Goal: Task Accomplishment & Management: Manage account settings

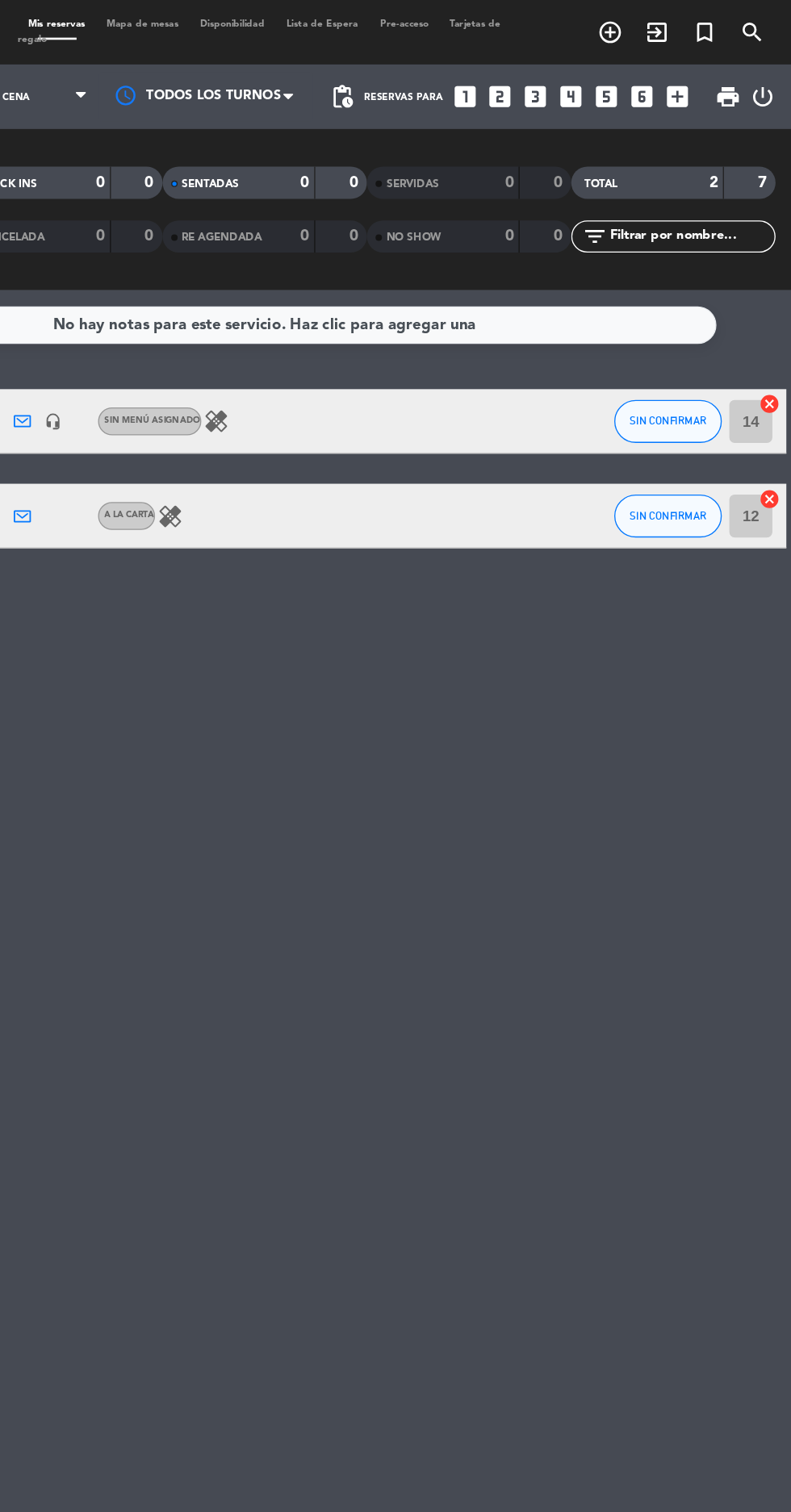
click at [774, 63] on icon "power_settings_new" at bounding box center [769, 73] width 19 height 19
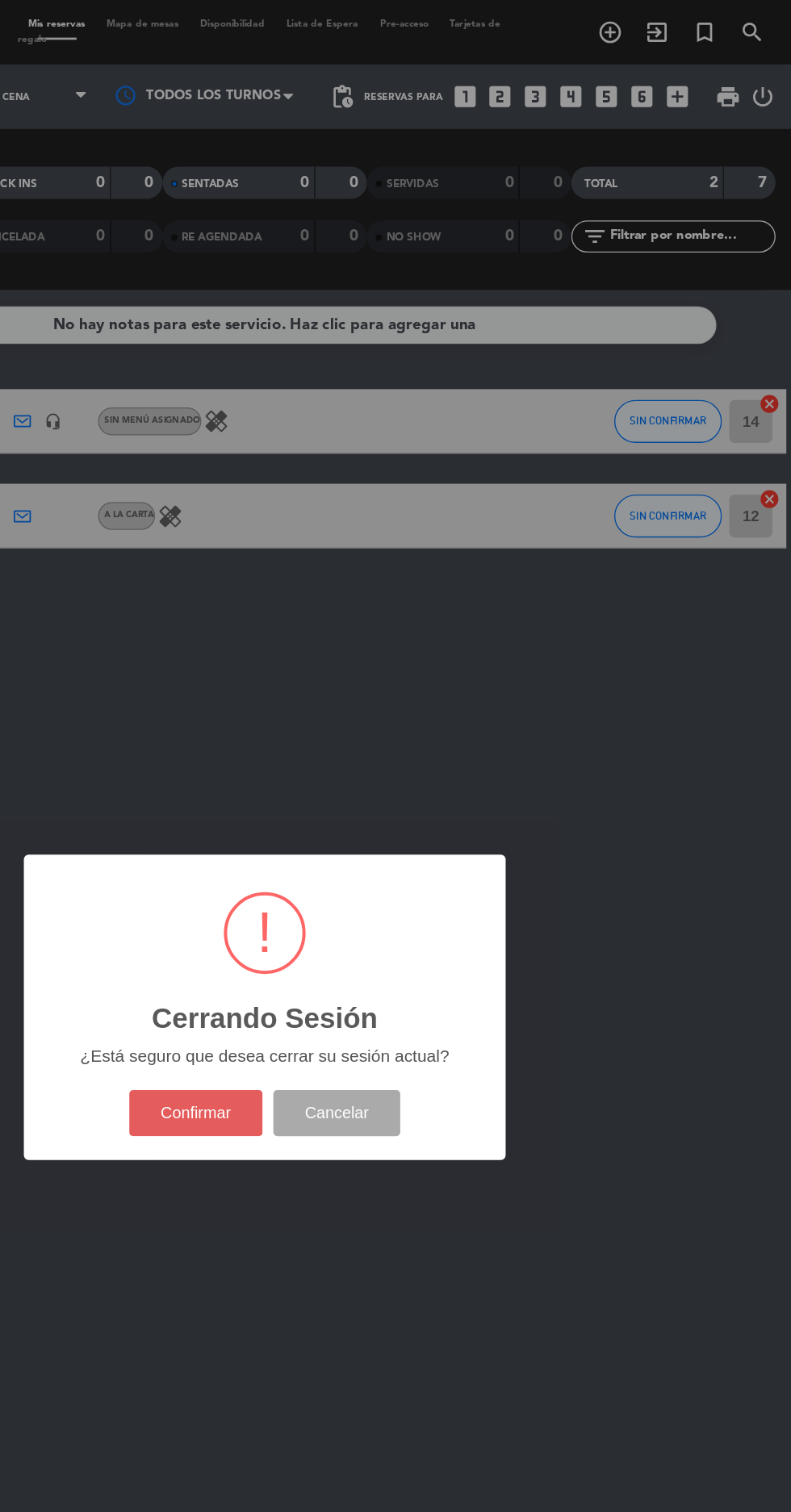
click at [321, 850] on button "Confirmar" at bounding box center [344, 835] width 101 height 35
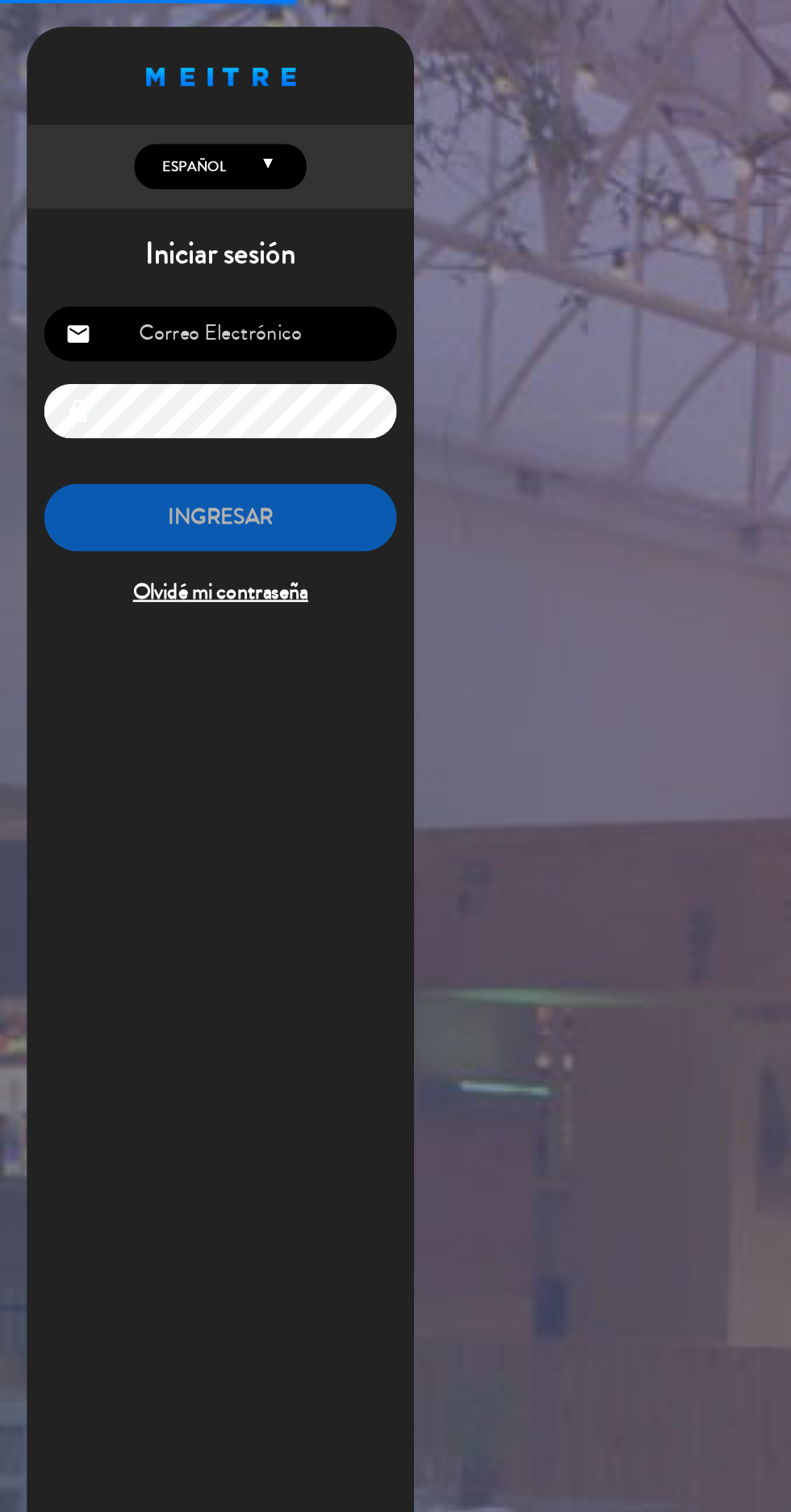
click at [138, 255] on input "email" at bounding box center [165, 250] width 265 height 41
type input "[EMAIL_ADDRESS][DOMAIN_NAME]"
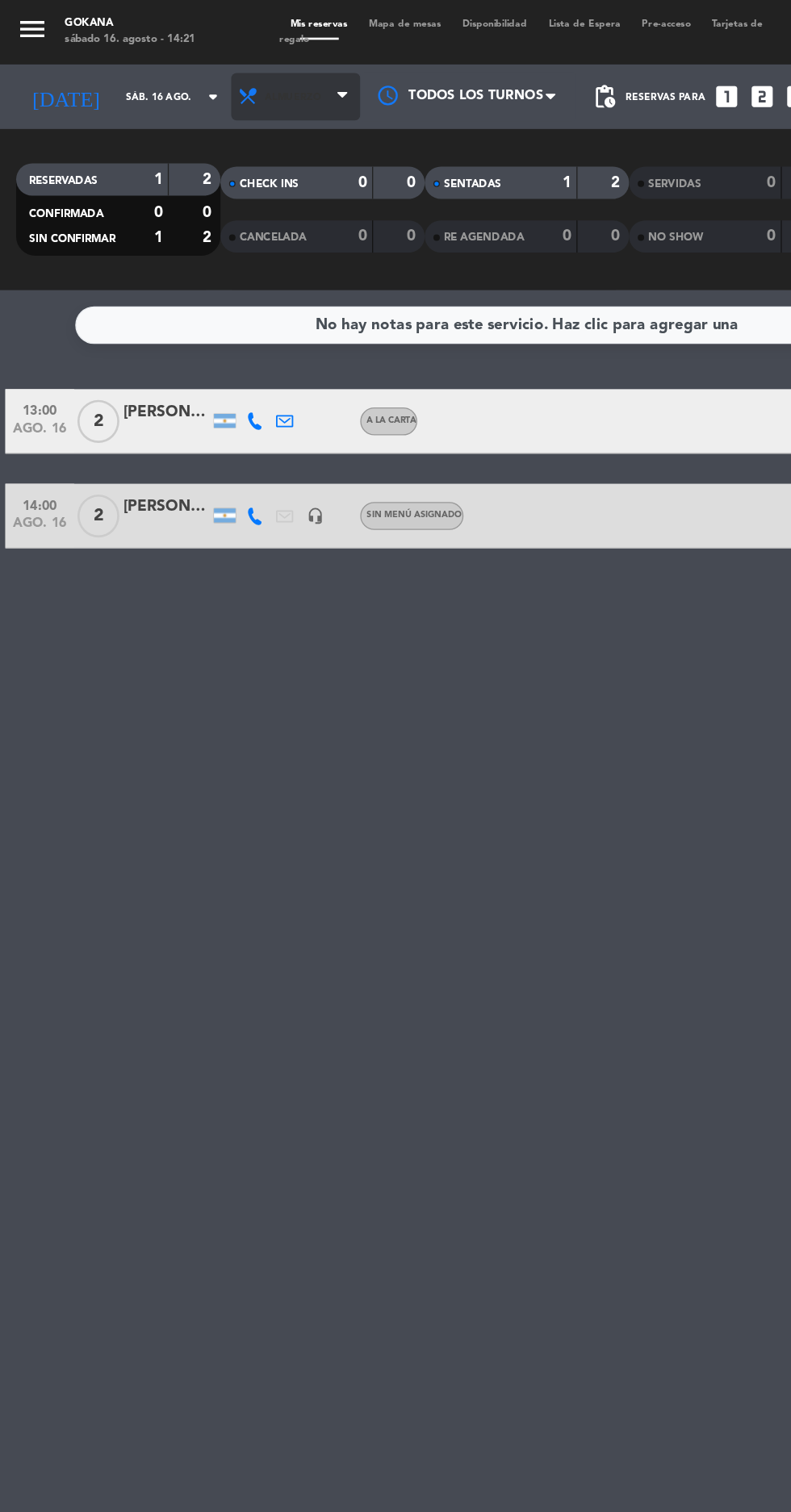
click at [231, 79] on span "Almuerzo" at bounding box center [222, 73] width 97 height 36
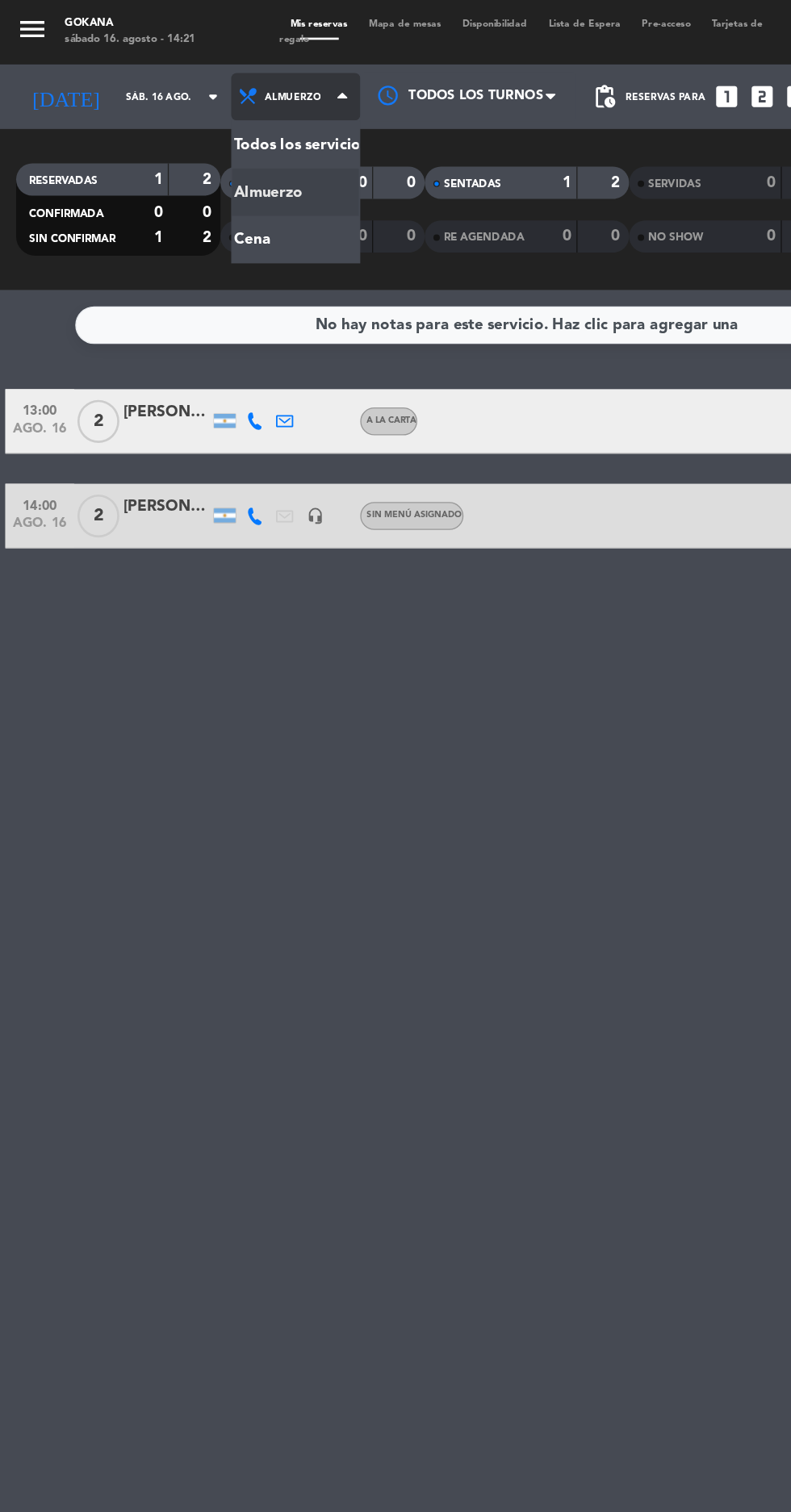
click at [173, 177] on div "menu GOKANA [DATE] 16. agosto - 14:21 Mis reservas Mapa de mesas Disponibilidad…" at bounding box center [395, 108] width 791 height 218
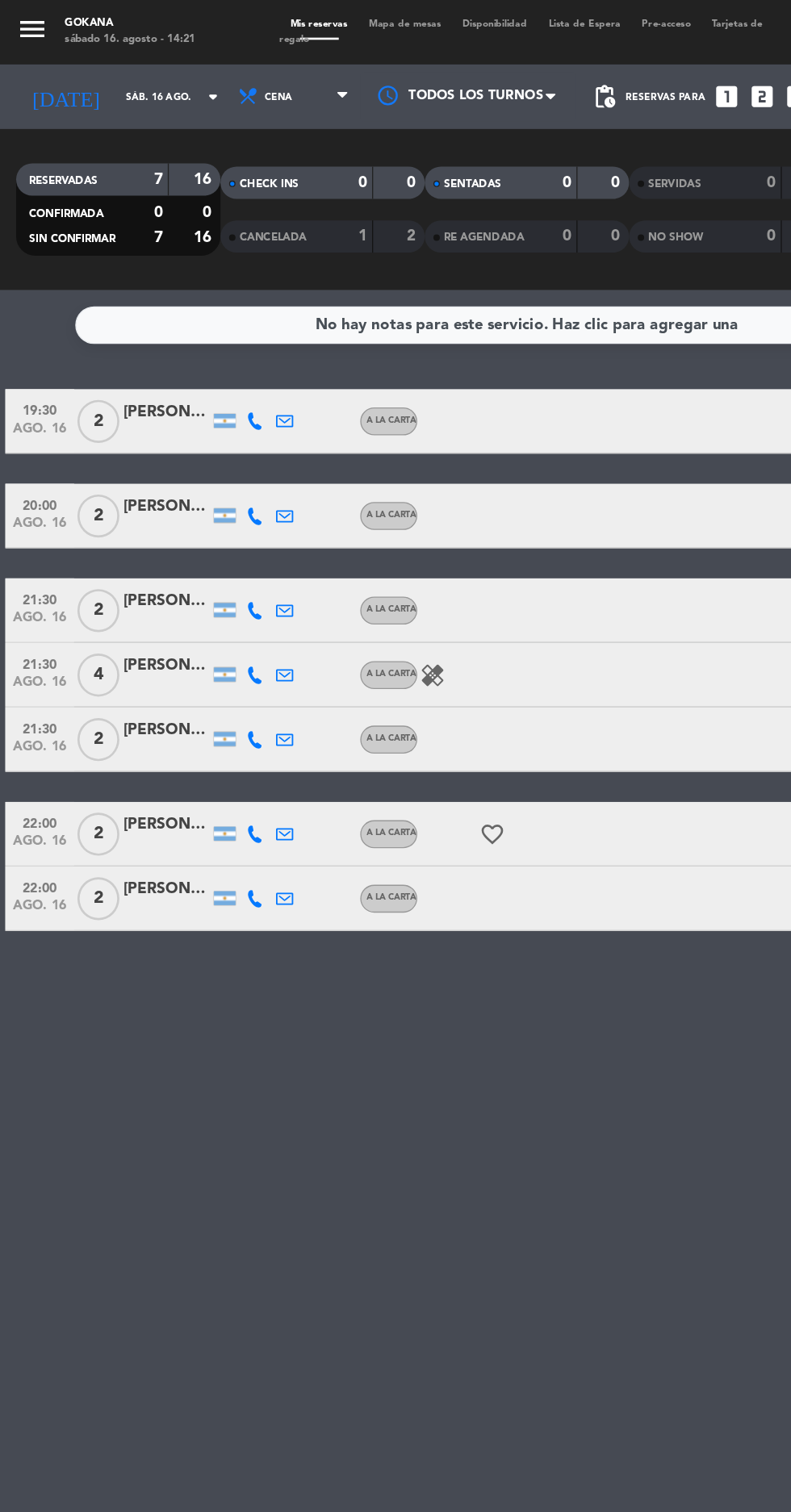
click at [223, 172] on div "CANCELADA" at bounding box center [206, 177] width 74 height 19
